Goal: Task Accomplishment & Management: Manage account settings

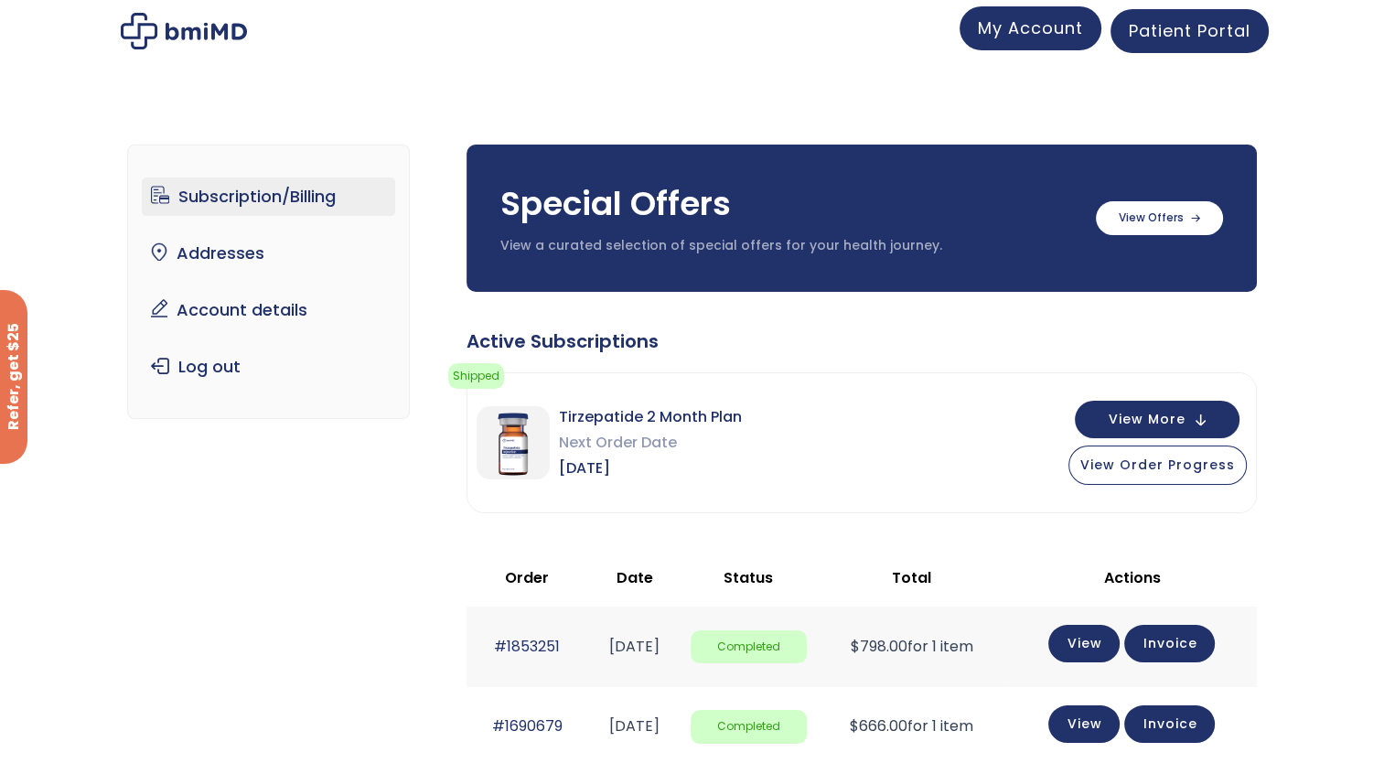
click at [1035, 33] on span "My Account" at bounding box center [1030, 27] width 105 height 23
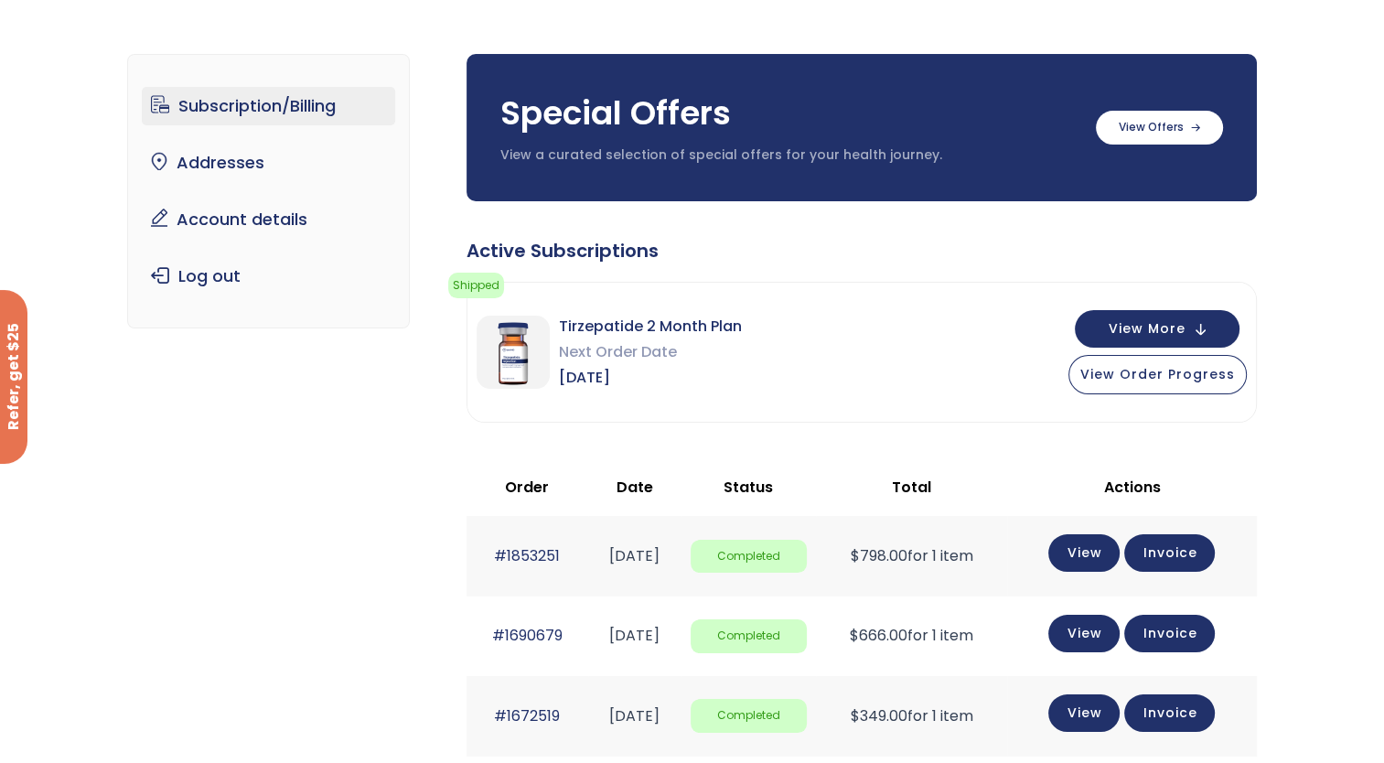
scroll to position [104, 0]
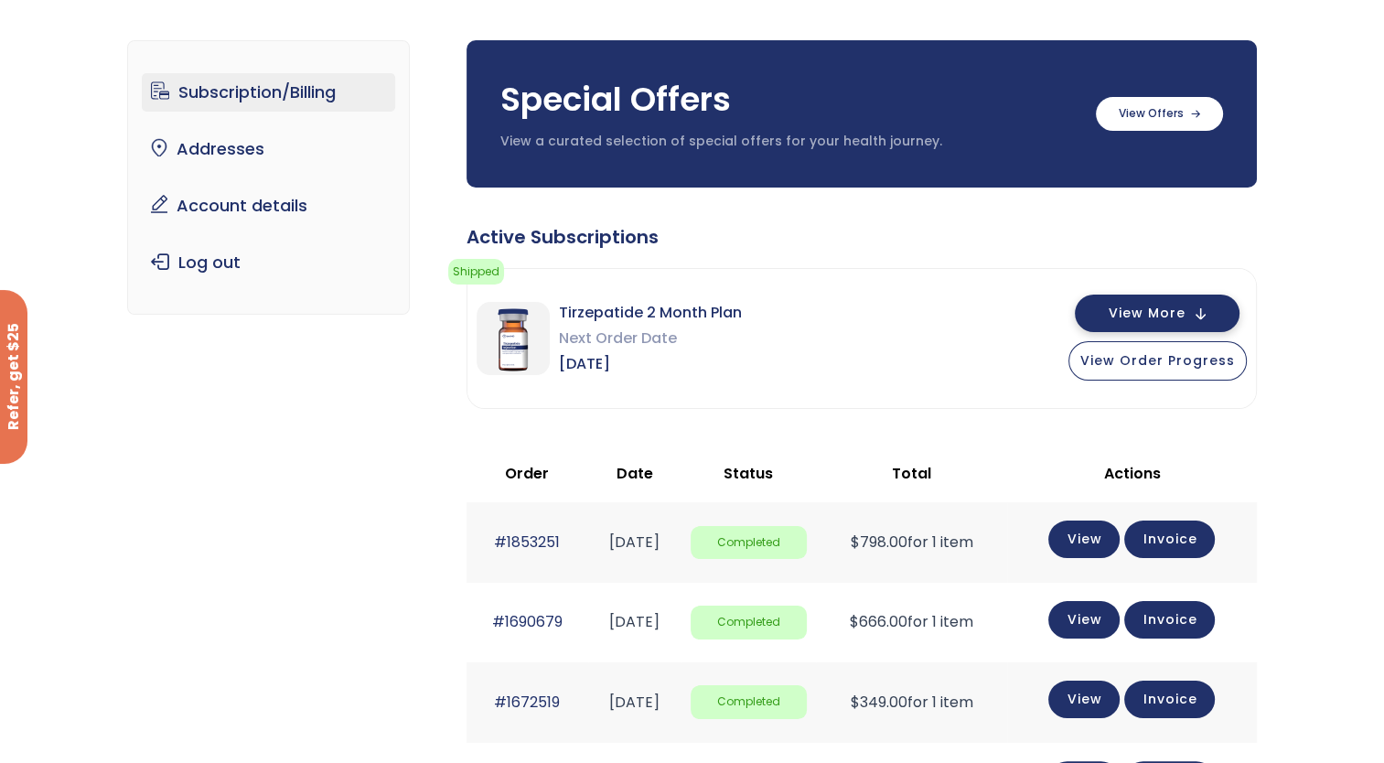
click at [1197, 304] on button "View More" at bounding box center [1157, 314] width 165 height 38
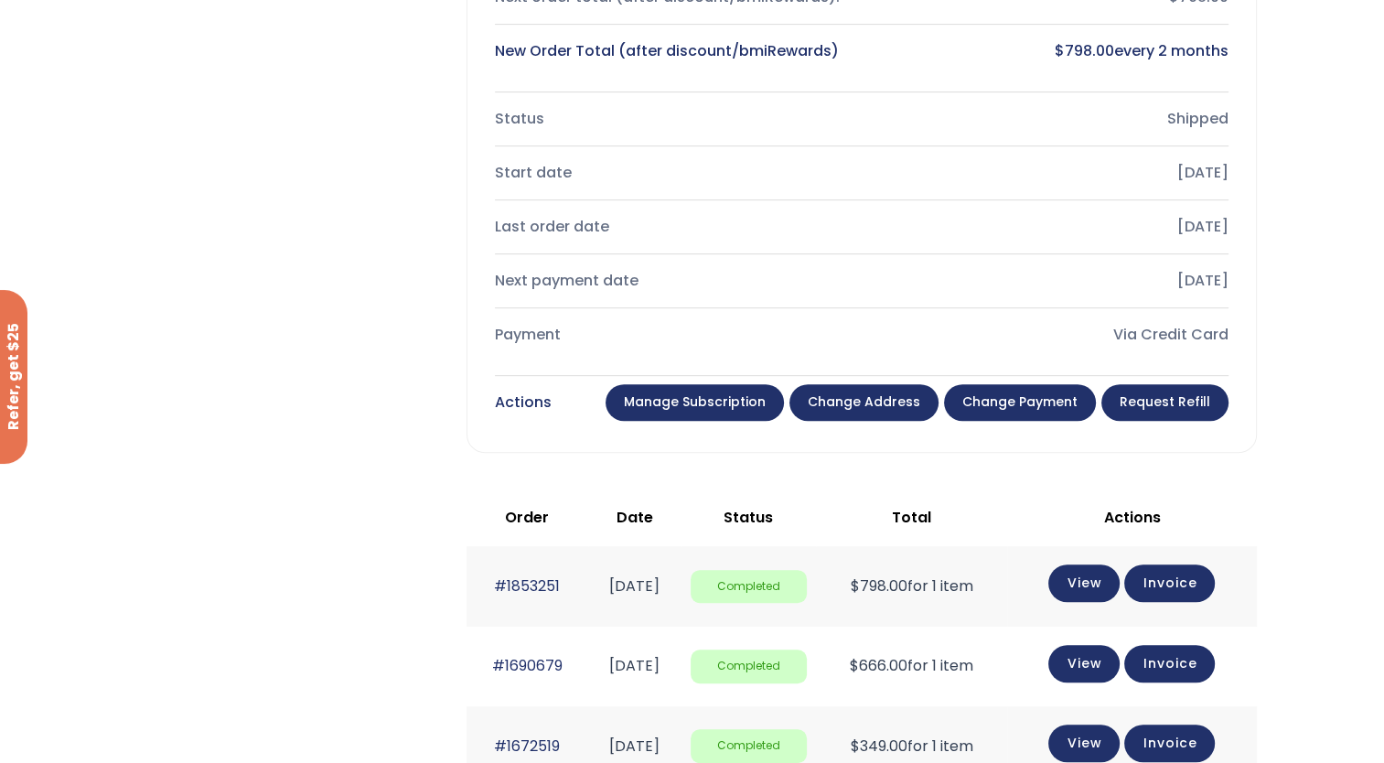
scroll to position [715, 0]
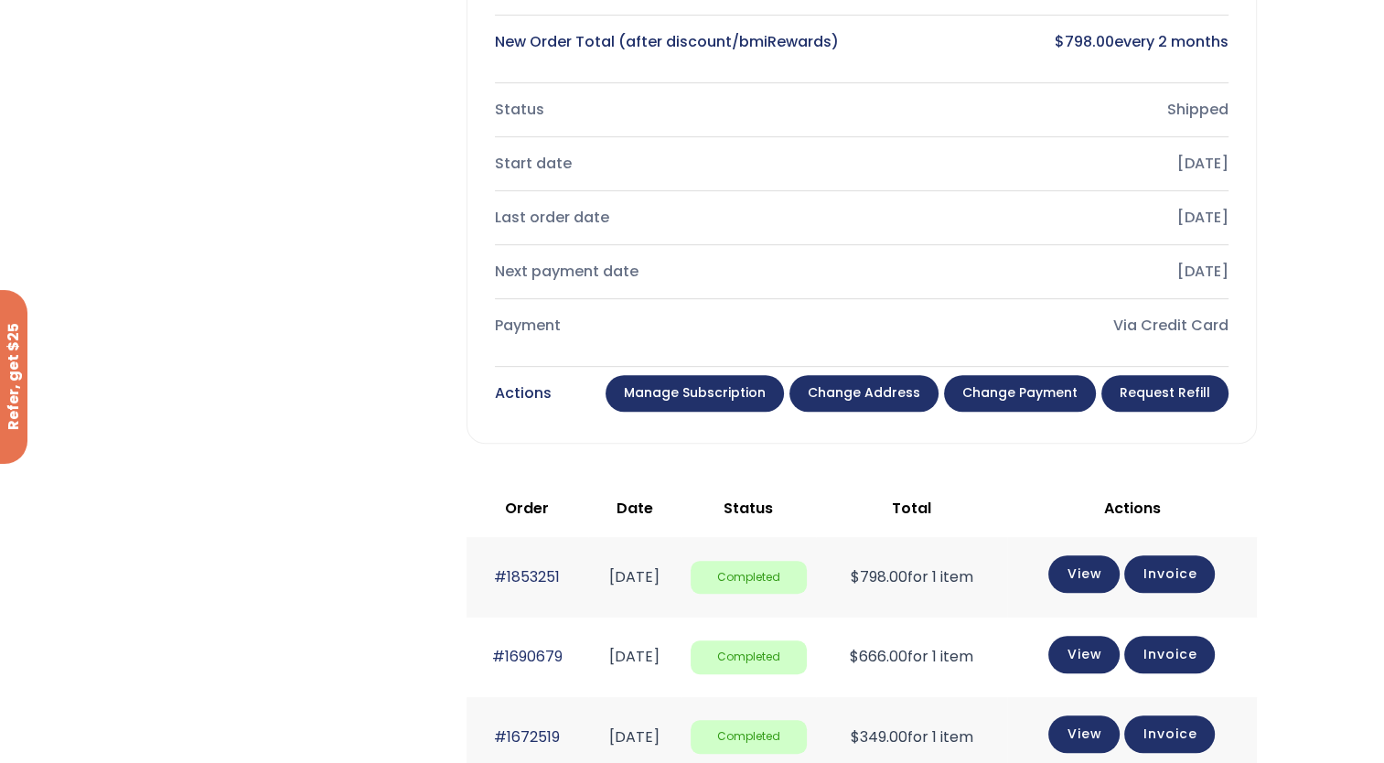
click at [688, 412] on div "Actions Manage Subscription Change address Change payment Request Refill" at bounding box center [862, 393] width 734 height 44
click at [677, 389] on link "Manage Subscription" at bounding box center [695, 393] width 178 height 37
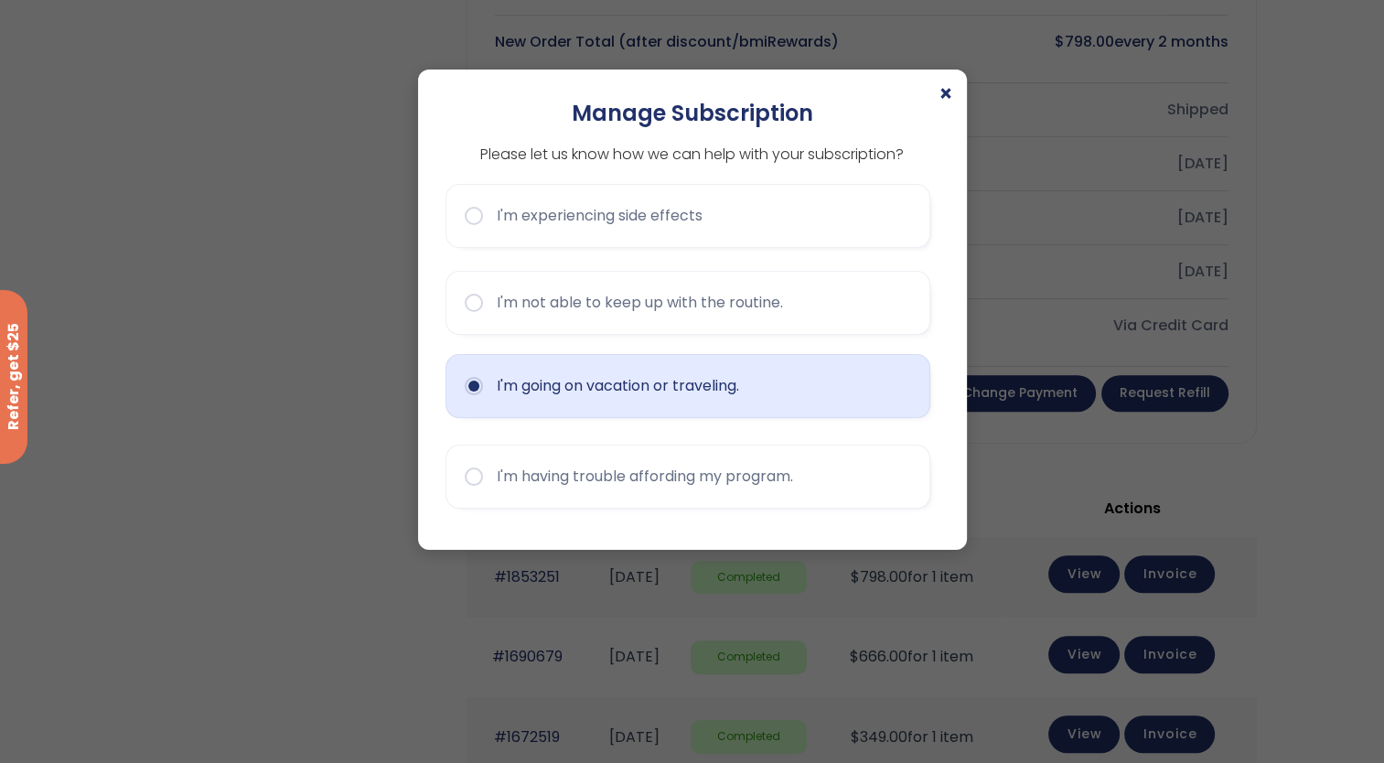
click at [578, 398] on button "I'm going on vacation or traveling." at bounding box center [688, 386] width 485 height 64
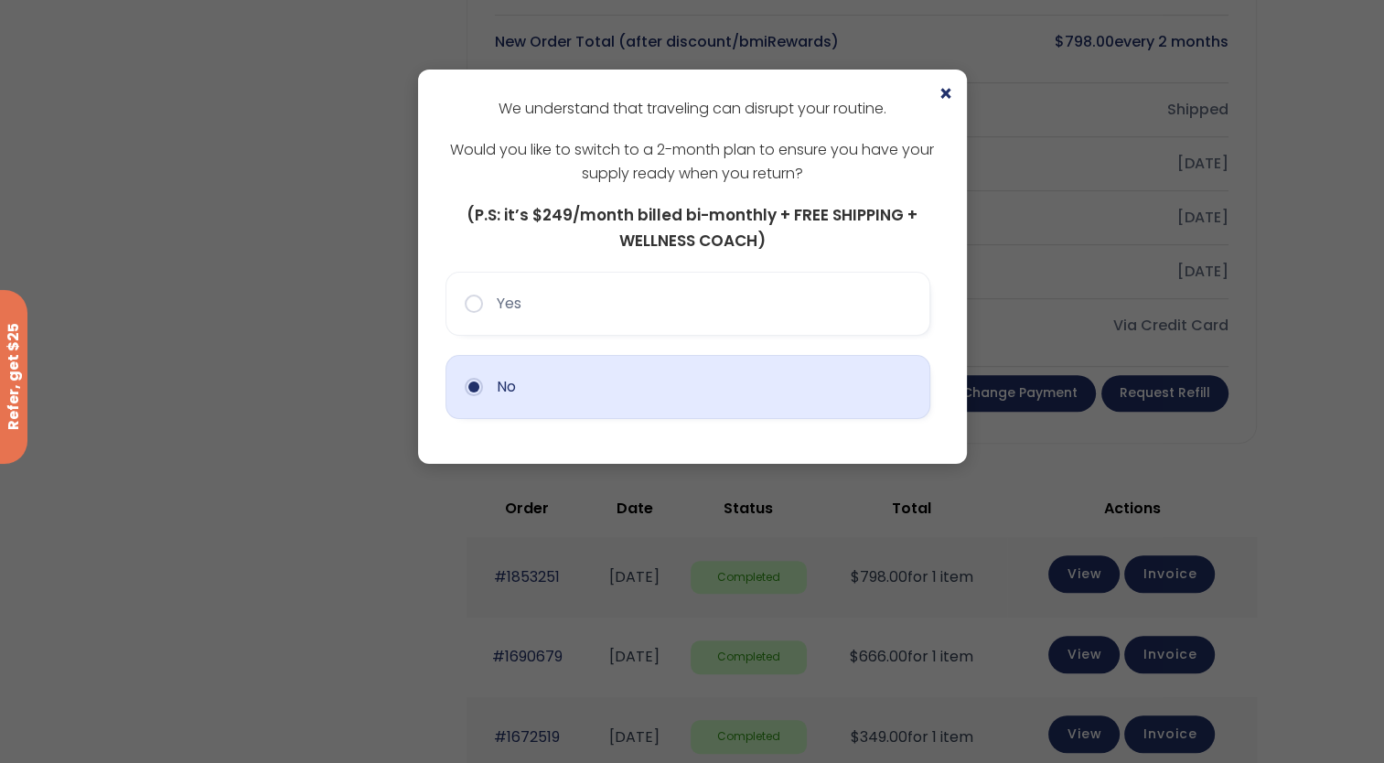
click at [651, 399] on button "No" at bounding box center [688, 387] width 485 height 64
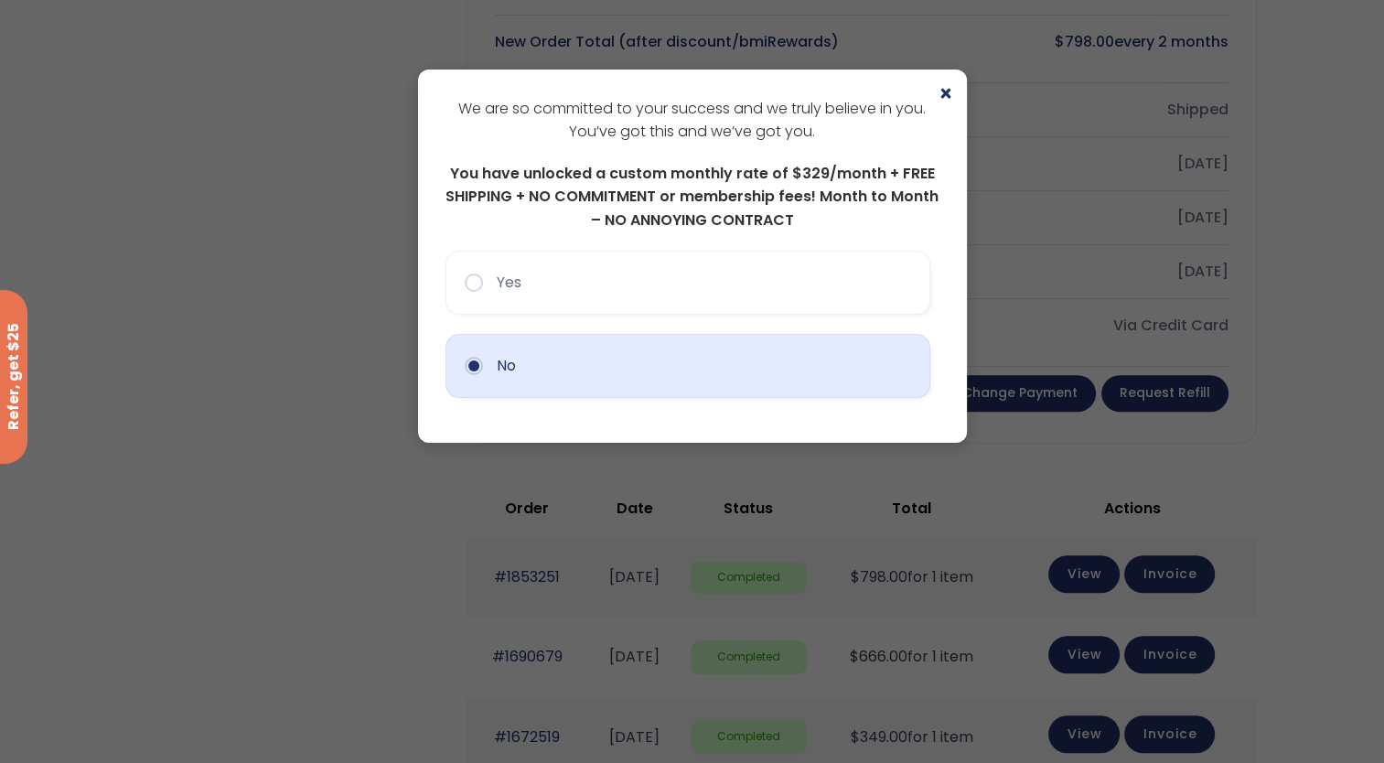
click at [472, 368] on button "No" at bounding box center [688, 366] width 485 height 64
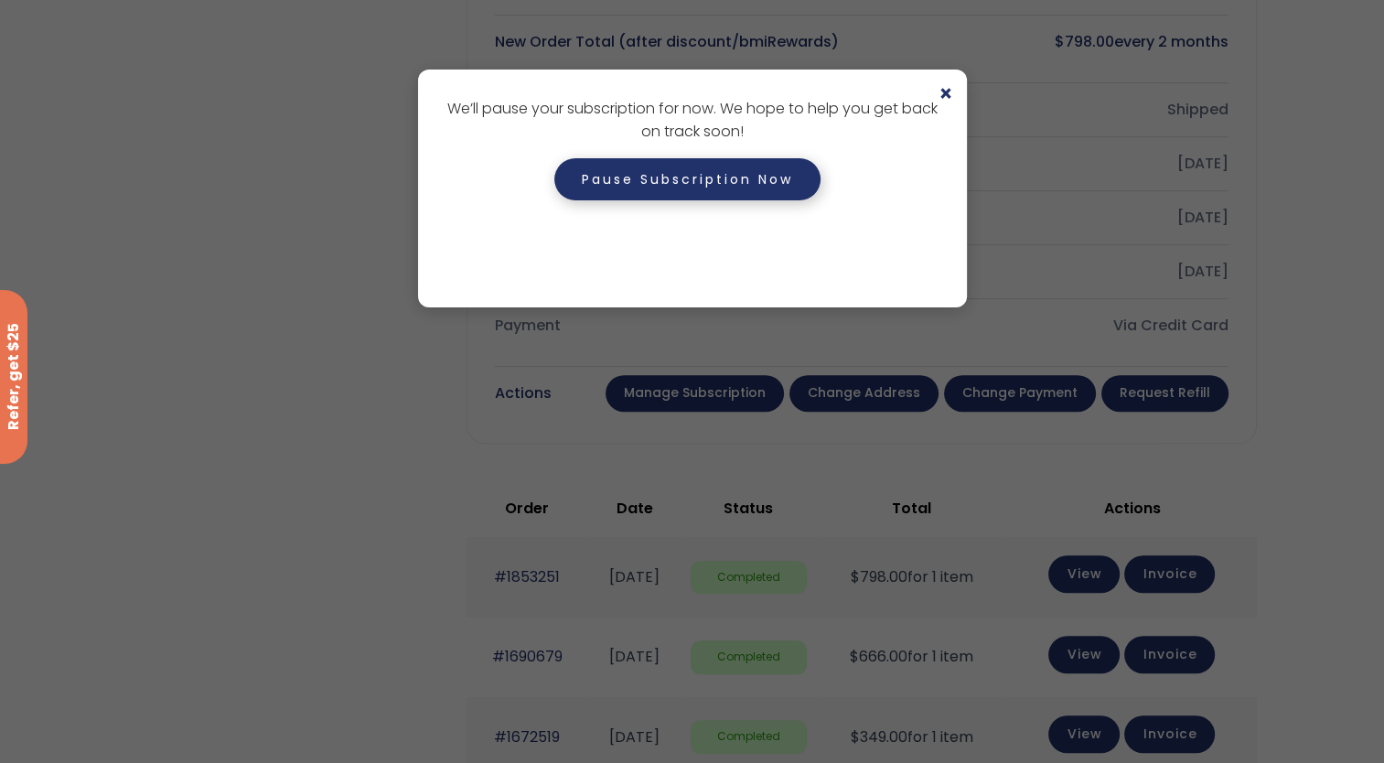
click at [615, 182] on button "Pause Subscription Now" at bounding box center [687, 179] width 266 height 42
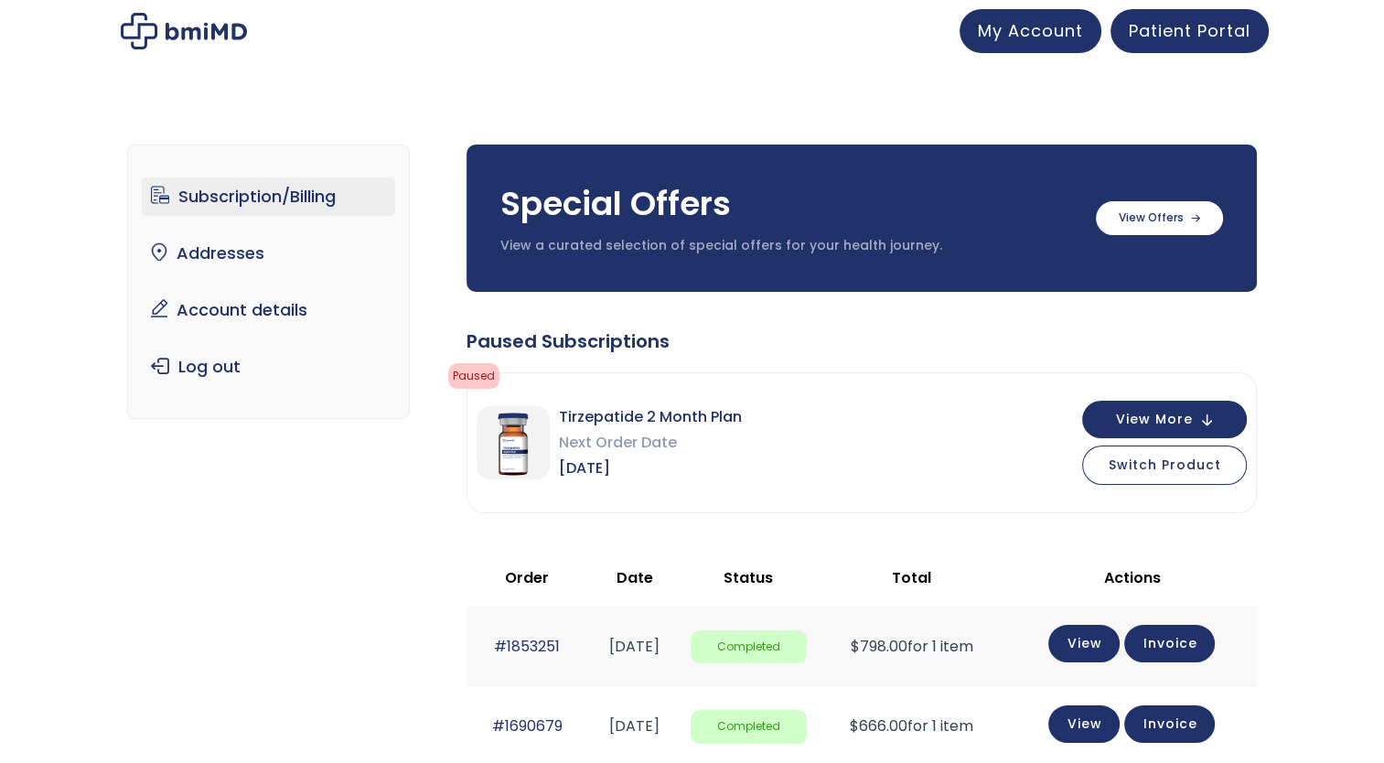
click at [743, 177] on div "Special Offers View a curated selection of special offers for your health journ…" at bounding box center [862, 218] width 790 height 147
